Goal: Task Accomplishment & Management: Use online tool/utility

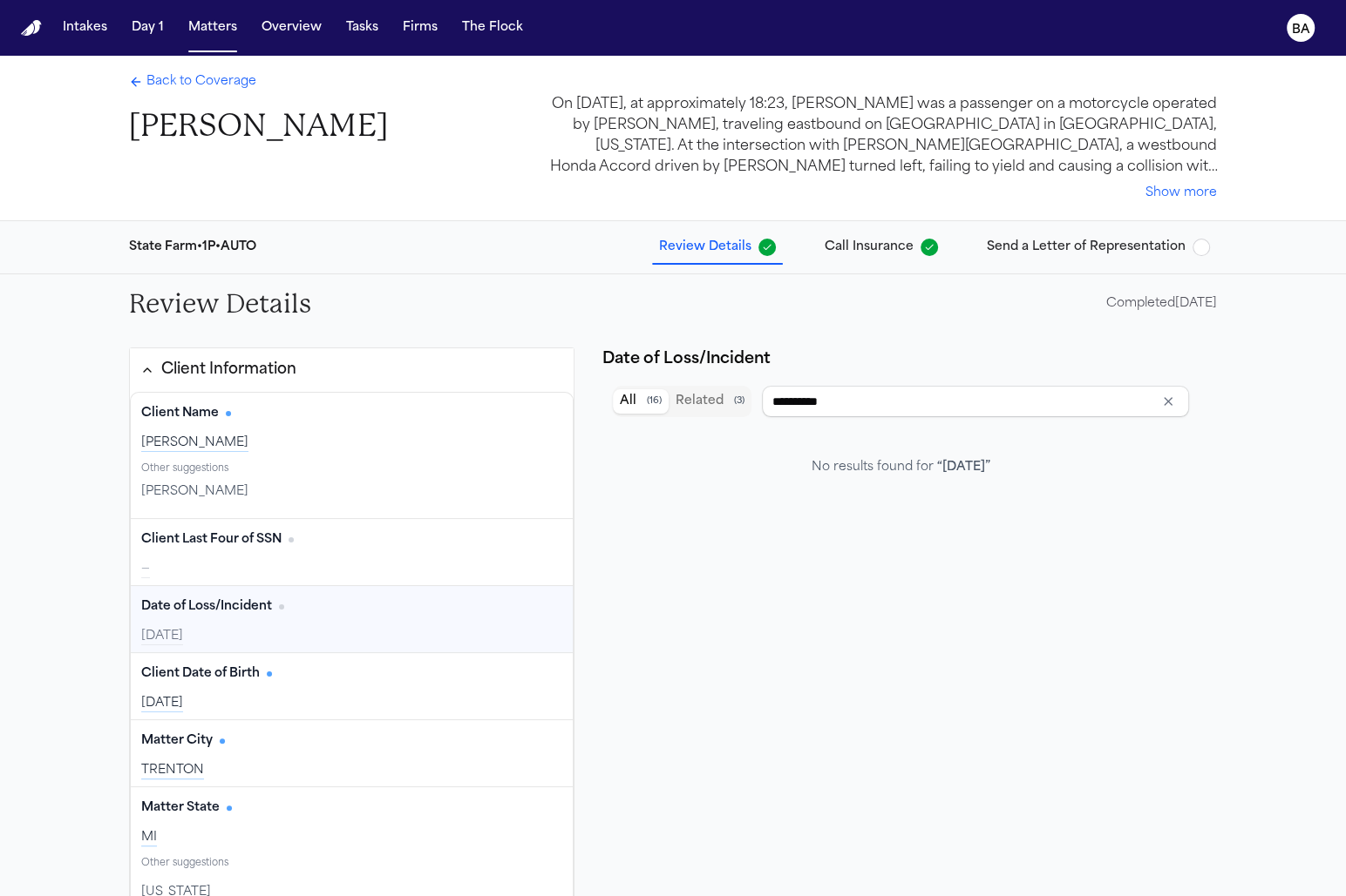
scroll to position [273, 0]
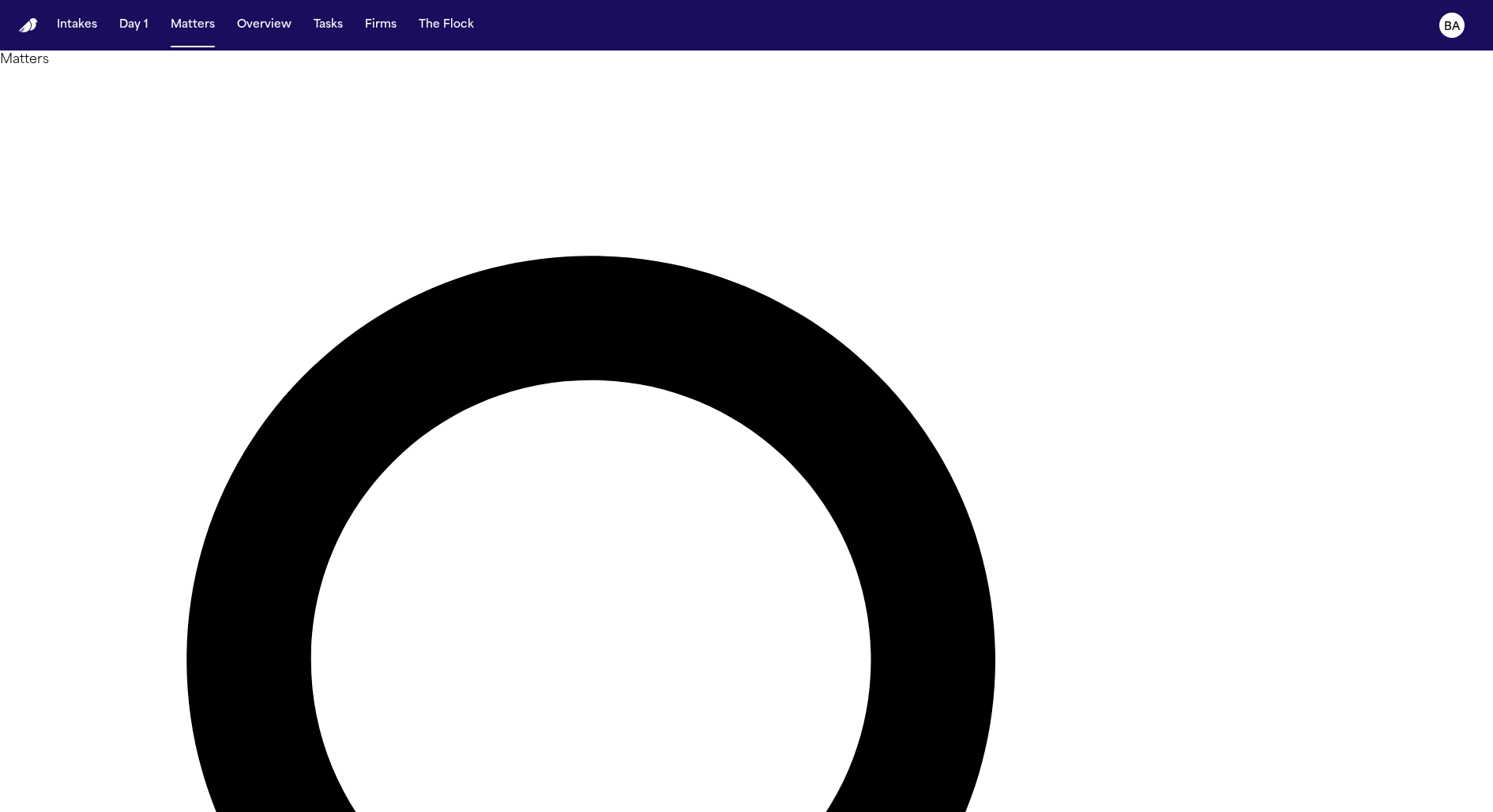
type input "*******"
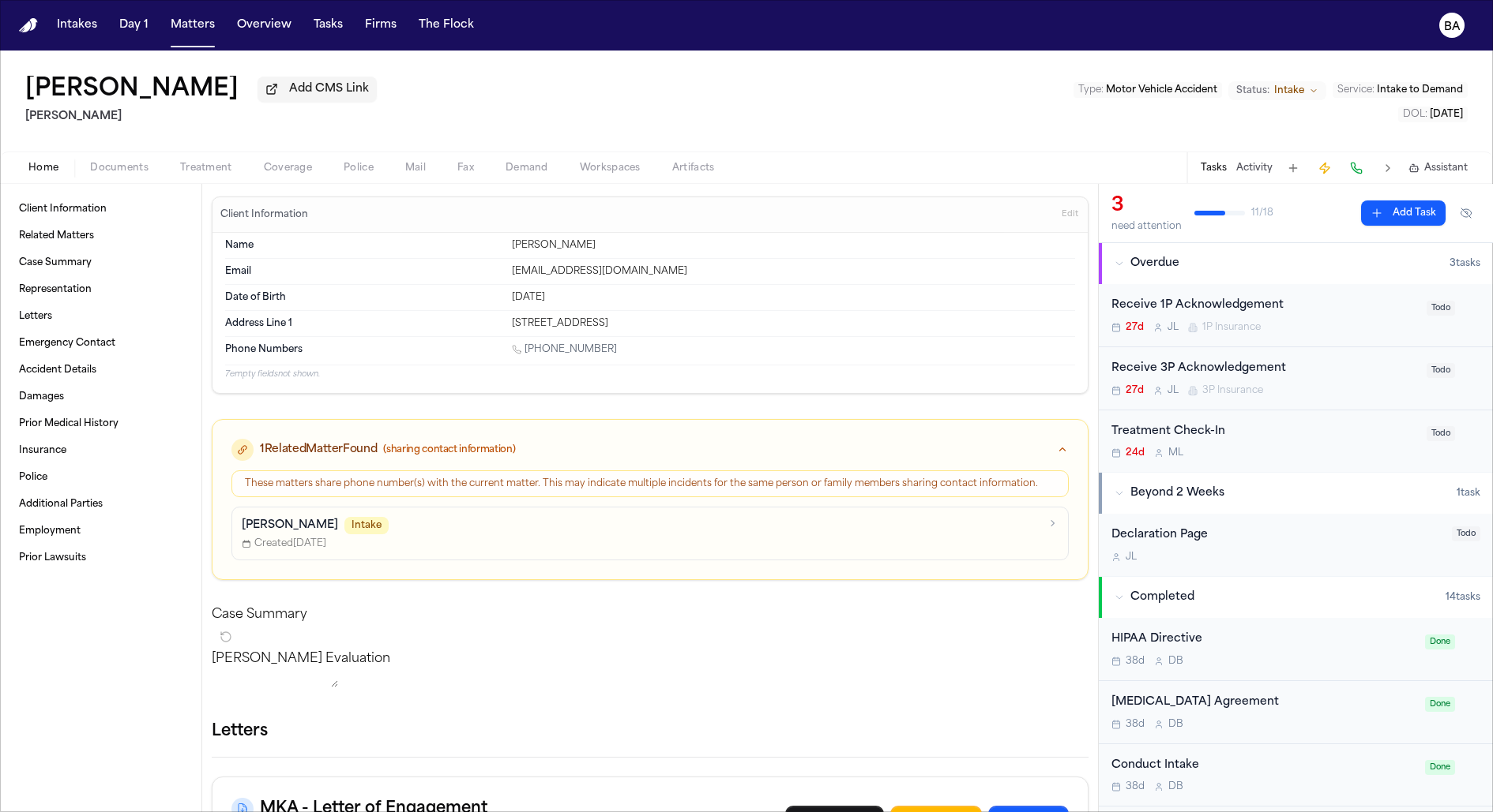
click at [296, 174] on span "Coverage" at bounding box center [287, 168] width 48 height 13
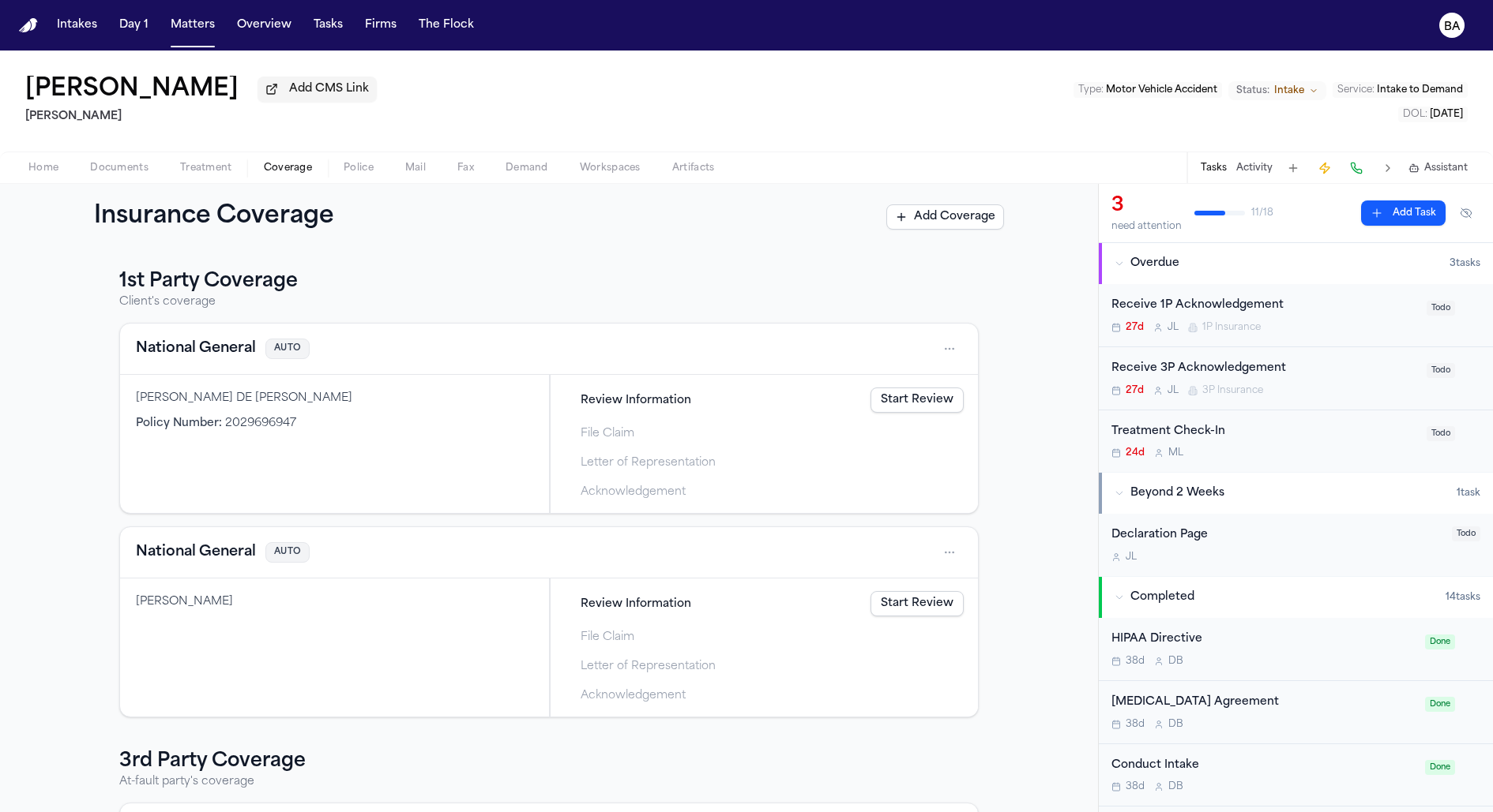
click at [950, 354] on html "Intakes Day 1 Matters Overview Tasks Firms The Flock BA [PERSON_NAME] Add CMS L…" at bounding box center [746, 406] width 1493 height 812
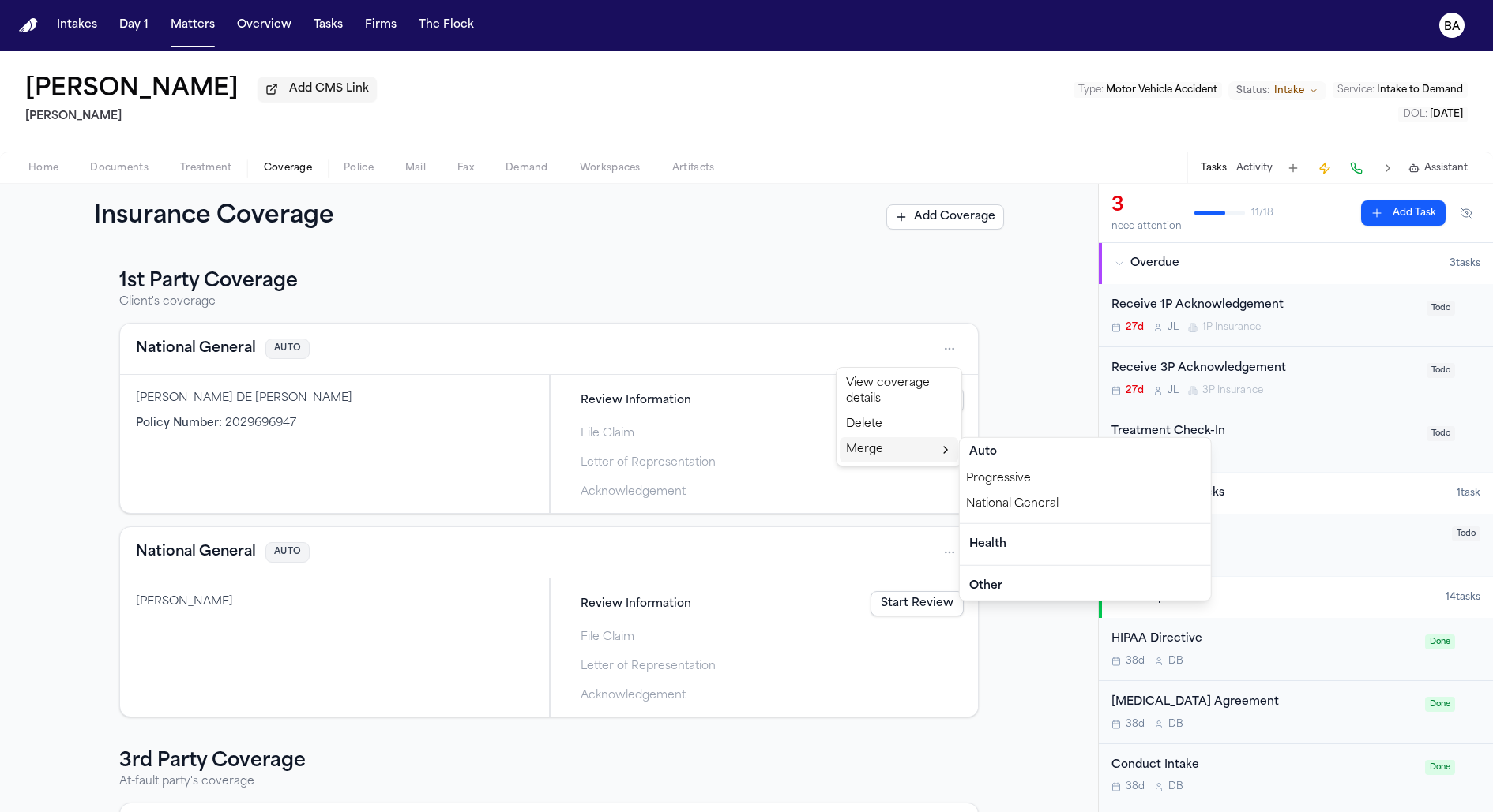
click at [998, 499] on div "National General" at bounding box center [1085, 505] width 251 height 25
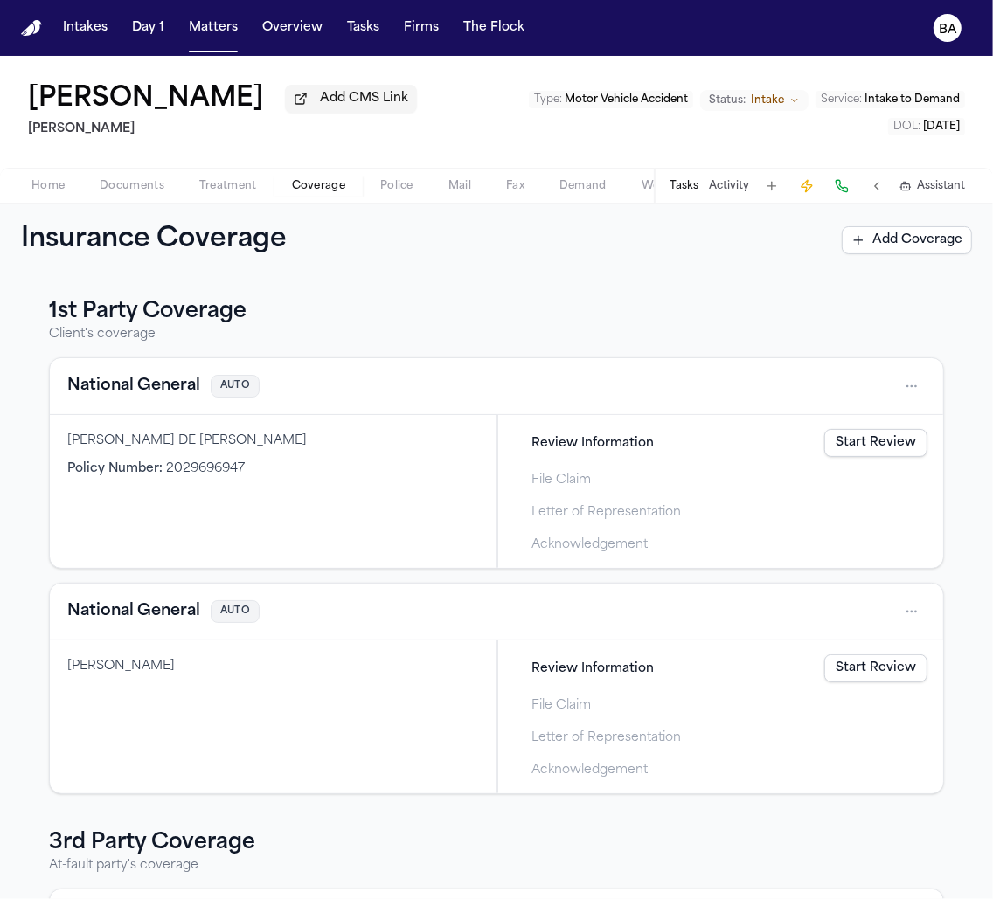
click at [919, 387] on html "Intakes Day 1 Matters Overview Tasks Firms The Flock BA [PERSON_NAME] Add CMS L…" at bounding box center [496, 449] width 993 height 899
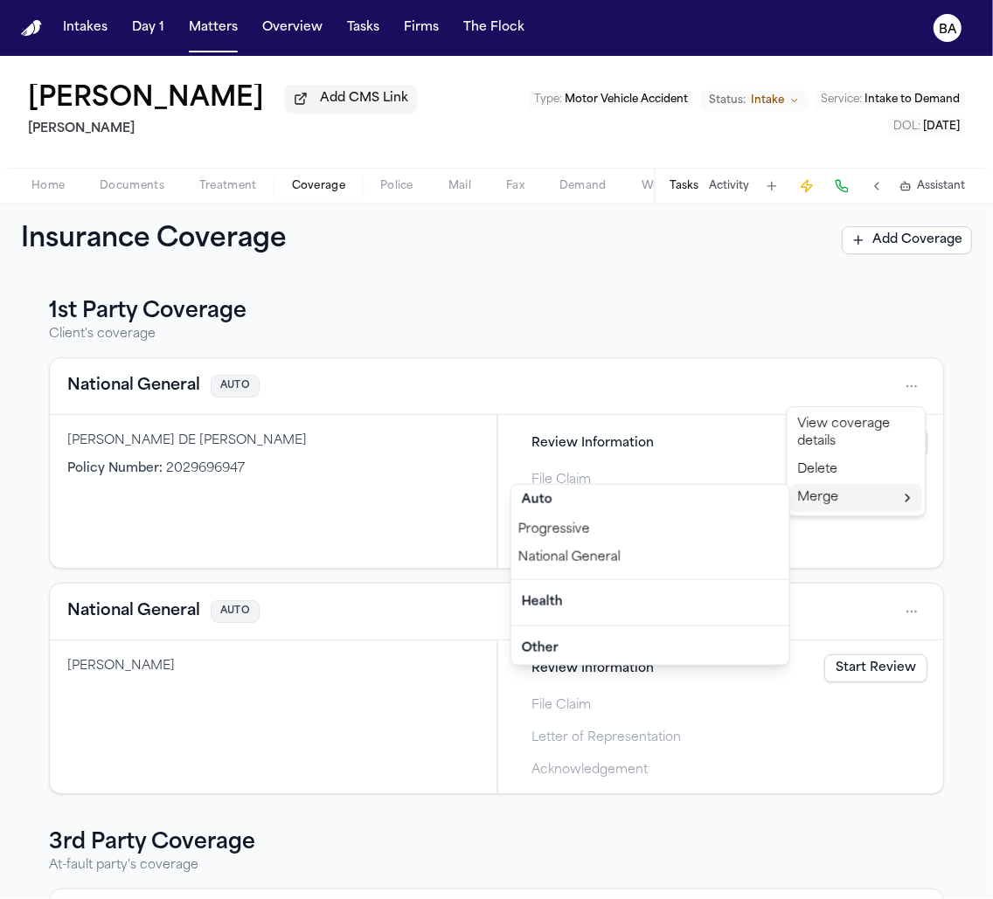
click at [727, 564] on div "National General" at bounding box center [650, 559] width 278 height 28
